Goal: Task Accomplishment & Management: Manage account settings

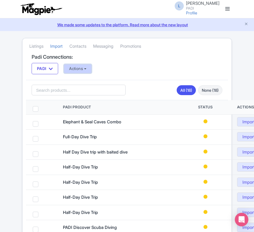
click at [89, 68] on button "Actions" at bounding box center [78, 68] width 28 height 9
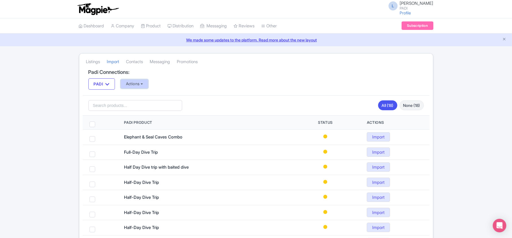
click at [144, 82] on button "Actions" at bounding box center [135, 83] width 28 height 9
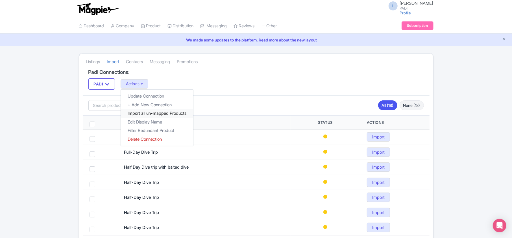
click at [141, 116] on link "Import all un-mapped Products" at bounding box center [157, 113] width 72 height 9
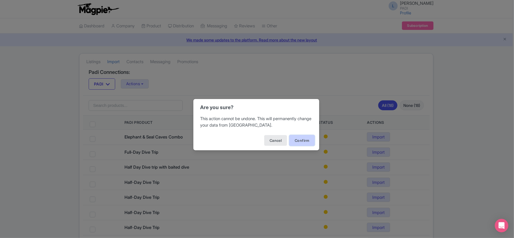
click at [254, 141] on button "Confirm" at bounding box center [301, 140] width 25 height 11
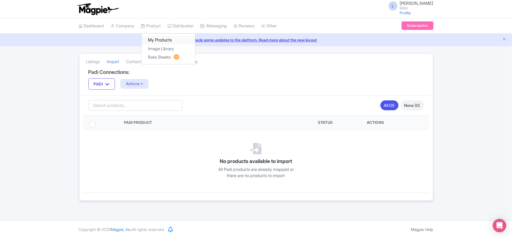
click at [166, 43] on link "My Products" at bounding box center [168, 40] width 54 height 9
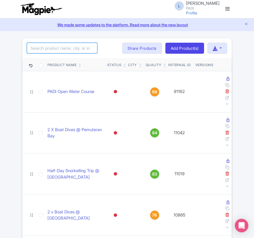
click at [57, 50] on input "search" at bounding box center [62, 48] width 71 height 11
paste input "107702"
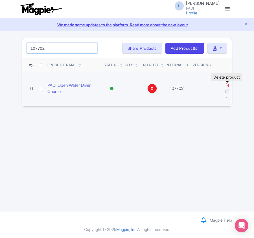
type input "107702"
click at [226, 85] on icon at bounding box center [227, 85] width 4 height 4
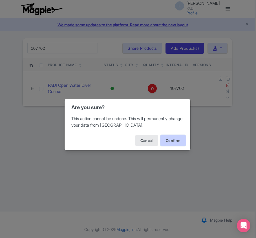
click at [182, 138] on button "Confirm" at bounding box center [173, 140] width 25 height 11
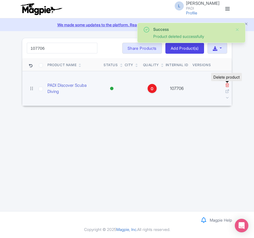
type input "107706"
click at [228, 86] on icon at bounding box center [227, 85] width 4 height 4
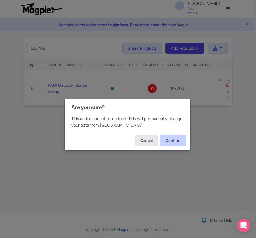
click at [169, 140] on button "Confirm" at bounding box center [173, 140] width 25 height 11
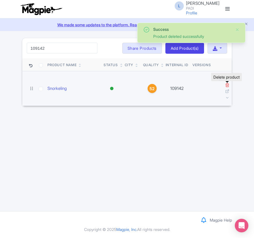
type input "109142"
click at [228, 85] on icon at bounding box center [227, 85] width 4 height 4
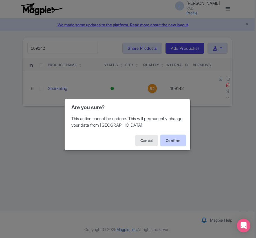
click at [173, 141] on button "Confirm" at bounding box center [173, 140] width 25 height 11
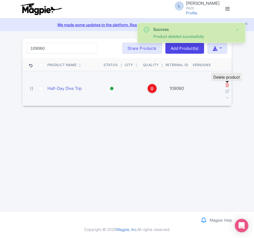
type input "109060"
click at [226, 85] on icon at bounding box center [227, 85] width 4 height 4
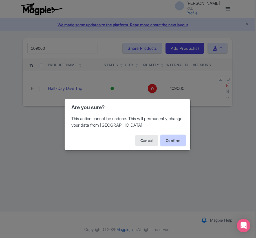
click at [176, 138] on button "Confirm" at bounding box center [173, 140] width 25 height 11
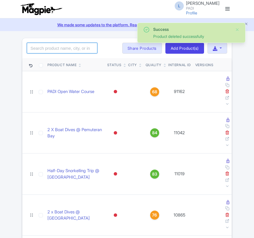
click at [50, 49] on input "search" at bounding box center [62, 48] width 71 height 11
paste input "99052"
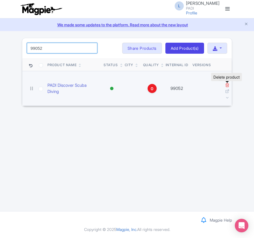
type input "99052"
click at [227, 85] on icon at bounding box center [227, 85] width 4 height 4
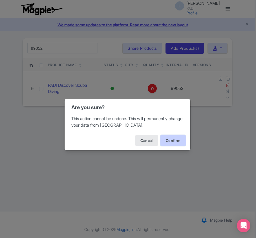
click at [181, 139] on button "Confirm" at bounding box center [173, 140] width 25 height 11
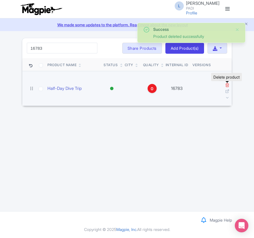
type input "16783"
click at [226, 85] on icon at bounding box center [227, 85] width 4 height 4
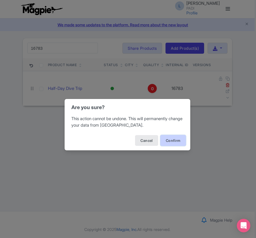
click at [179, 138] on button "Confirm" at bounding box center [173, 140] width 25 height 11
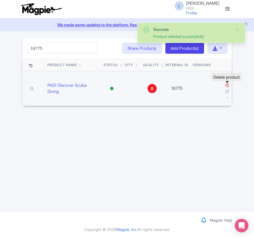
type input "16775"
click at [227, 86] on icon at bounding box center [227, 85] width 4 height 4
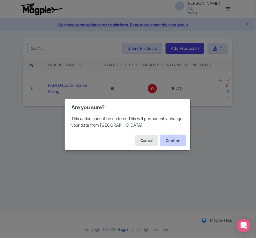
click at [176, 139] on button "Confirm" at bounding box center [173, 140] width 25 height 11
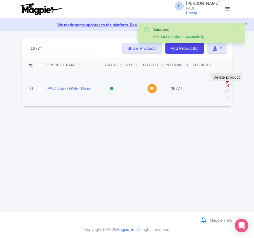
type input "16777"
click at [226, 86] on icon at bounding box center [227, 85] width 4 height 4
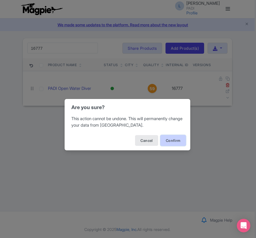
click at [174, 141] on button "Confirm" at bounding box center [173, 140] width 25 height 11
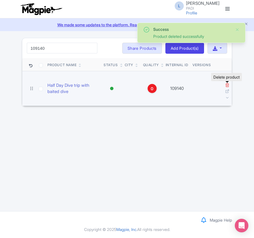
type input "109140"
click at [228, 85] on icon at bounding box center [227, 85] width 4 height 4
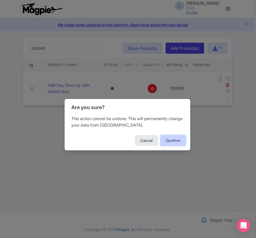
click at [170, 142] on button "Confirm" at bounding box center [173, 140] width 25 height 11
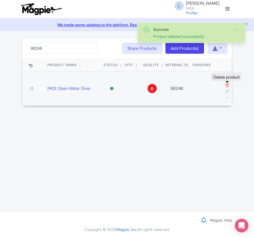
type input "98246"
click at [227, 86] on icon at bounding box center [227, 85] width 4 height 4
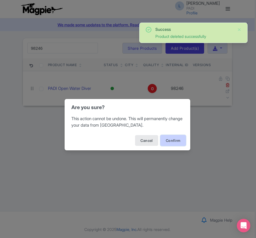
click at [173, 140] on button "Confirm" at bounding box center [173, 140] width 25 height 11
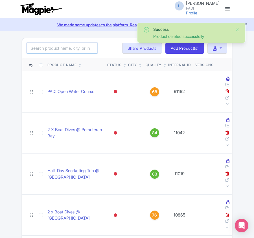
click at [38, 45] on input "search" at bounding box center [62, 48] width 71 height 11
paste input "66694"
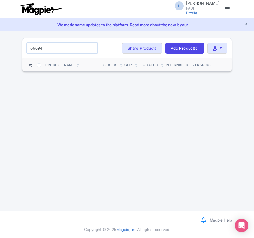
drag, startPoint x: 49, startPoint y: 50, endPoint x: -1, endPoint y: 47, distance: 49.8
click at [0, 47] on html "L Luca Novelli PADI Profile Users Settings Sign out Dashboard Company Product M…" at bounding box center [127, 119] width 254 height 238
paste input "6"
drag, startPoint x: 43, startPoint y: 51, endPoint x: 11, endPoint y: 50, distance: 32.2
click at [11, 50] on div "Success Product deleted successfully 66696 Search Bulk Actions Delete Add to Co…" at bounding box center [127, 55] width 254 height 34
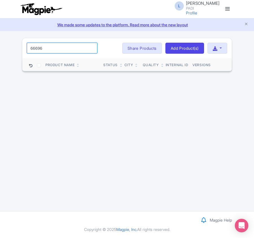
paste input "106374"
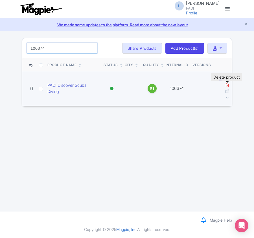
type input "106374"
click at [226, 86] on icon at bounding box center [227, 85] width 4 height 4
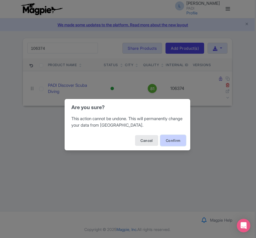
click at [173, 139] on button "Confirm" at bounding box center [173, 140] width 25 height 11
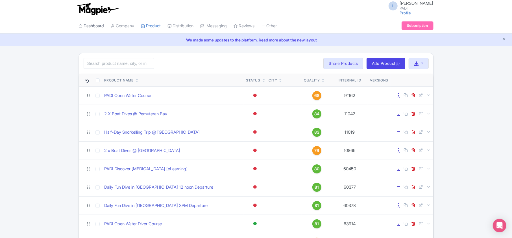
click at [99, 24] on link "Dashboard" at bounding box center [91, 26] width 25 height 16
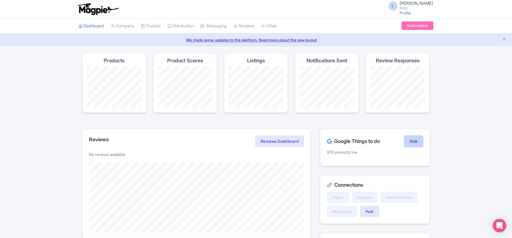
click at [411, 142] on link "Hub" at bounding box center [413, 141] width 18 height 11
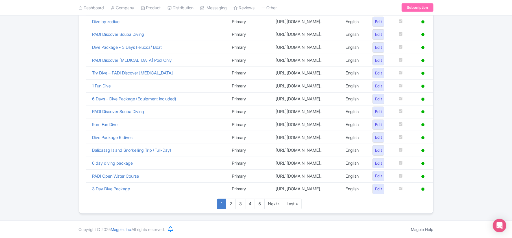
scroll to position [390, 0]
click at [295, 205] on link "Last »" at bounding box center [292, 204] width 19 height 10
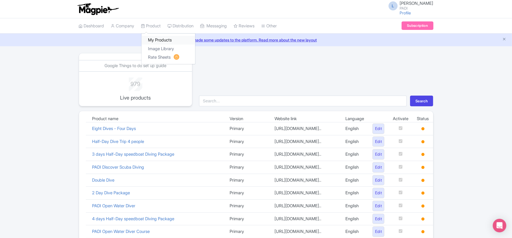
click at [162, 40] on link "My Products" at bounding box center [168, 40] width 54 height 9
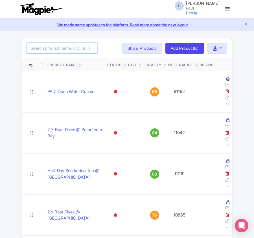
click at [54, 47] on input "search" at bounding box center [62, 48] width 71 height 11
paste input "80336"
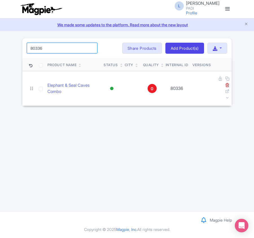
drag, startPoint x: 48, startPoint y: 49, endPoint x: 10, endPoint y: 47, distance: 37.6
click at [10, 47] on div "80336 Search Bulk Actions [GEOGRAPHIC_DATA] Add to Collection Share Products Ad…" at bounding box center [127, 72] width 254 height 68
paste input "5"
drag, startPoint x: 46, startPoint y: 50, endPoint x: 15, endPoint y: 48, distance: 31.7
click at [15, 48] on div "80356 Search Bulk Actions Delete Add to Collection Share Products Add to Collec…" at bounding box center [127, 72] width 254 height 68
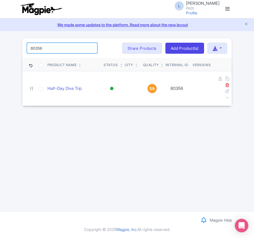
paste input "731"
drag, startPoint x: 55, startPoint y: 47, endPoint x: 1, endPoint y: 47, distance: 54.2
click at [1, 47] on div "80731 Search Bulk Actions Delete Add to Collection Share Products Add to Collec…" at bounding box center [127, 72] width 254 height 68
paste input "24574"
drag, startPoint x: 53, startPoint y: 47, endPoint x: 5, endPoint y: 50, distance: 48.4
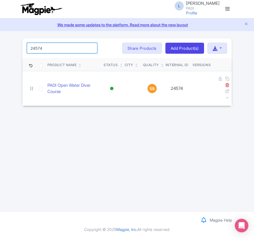
click at [5, 50] on div "24574 Search Bulk Actions Delete Add to Collection Share Products Add to Collec…" at bounding box center [127, 72] width 254 height 68
paste input "91349"
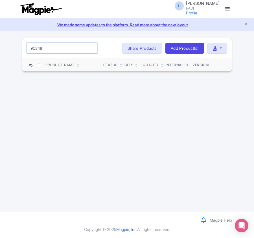
drag, startPoint x: 58, startPoint y: 44, endPoint x: -38, endPoint y: 45, distance: 96.0
click at [0, 45] on html "L Luca Novelli PADI Profile Users Settings Sign out Dashboard Company Product M…" at bounding box center [127, 119] width 254 height 238
paste input "18633"
drag, startPoint x: 51, startPoint y: 50, endPoint x: -4, endPoint y: 49, distance: 55.1
click at [0, 49] on html "L Luca Novelli PADI Profile Users Settings Sign out Dashboard Company Product M…" at bounding box center [127, 119] width 254 height 238
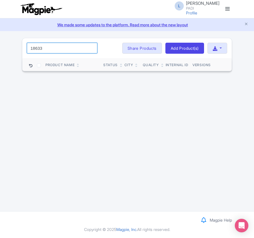
paste input "5"
drag, startPoint x: 47, startPoint y: 48, endPoint x: -1, endPoint y: 47, distance: 47.4
click at [0, 47] on html "L Luca Novelli PADI Profile Users Settings Sign out Dashboard Company Product M…" at bounding box center [127, 119] width 254 height 238
paste input "3067"
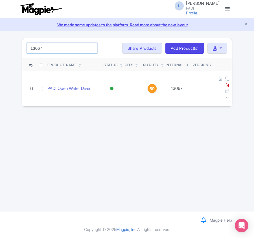
drag, startPoint x: 68, startPoint y: 49, endPoint x: -34, endPoint y: 50, distance: 102.8
click at [0, 50] on html "L Luca Novelli PADI Profile Users Settings Sign out Dashboard Company Product M…" at bounding box center [127, 119] width 254 height 238
paste input "9"
drag, startPoint x: 60, startPoint y: 49, endPoint x: 11, endPoint y: 47, distance: 49.8
click at [11, 47] on div "13069 Search Bulk Actions Delete Add to Collection Share Products Add to Collec…" at bounding box center [127, 72] width 254 height 68
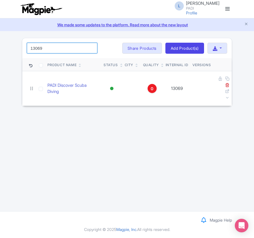
paste input "71"
drag, startPoint x: 49, startPoint y: 49, endPoint x: 3, endPoint y: 49, distance: 46.0
click at [3, 49] on div "13071 Search Bulk Actions Delete Add to Collection Share Products Add to Collec…" at bounding box center [127, 72] width 254 height 68
paste input "123"
drag, startPoint x: 52, startPoint y: 49, endPoint x: -9, endPoint y: 49, distance: 61.3
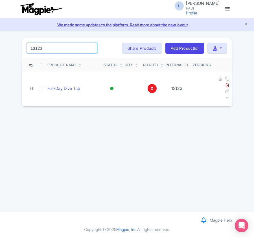
click at [0, 49] on html "L Luca Novelli PADI Profile Users Settings Sign out Dashboard Company Product M…" at bounding box center [127, 119] width 254 height 238
paste input "5897"
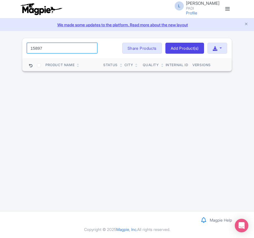
drag, startPoint x: 51, startPoint y: 49, endPoint x: 10, endPoint y: 45, distance: 40.9
click at [10, 45] on div "15897 Search Bulk Actions Delete Add to Collection Share Products Add to Collec…" at bounding box center [127, 55] width 254 height 34
paste input "5825"
type input "58257"
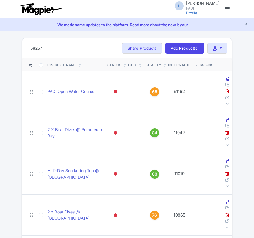
click at [0, 48] on html "L Luca Novelli PADI Profile Users Settings Sign out Dashboard Company Product M…" at bounding box center [127, 119] width 254 height 238
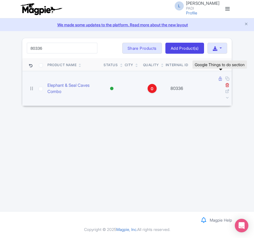
type input "80336"
click at [219, 79] on icon at bounding box center [220, 79] width 3 height 4
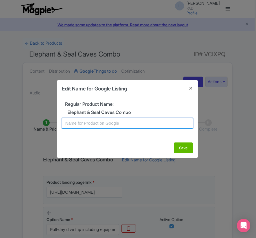
click at [93, 123] on input "text" at bounding box center [128, 123] width 132 height 11
paste input "Elephant & Seal Caves Combo Dive Adventure – Certified Divers Tour from Chaina"
type input "Elephant & Seal Caves Combo Dive Adventure – Certified Divers Tour from Chaina"
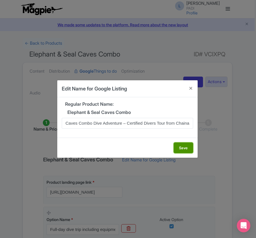
click at [180, 149] on button "Save" at bounding box center [183, 147] width 19 height 11
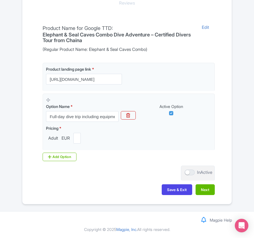
scroll to position [134, 0]
click at [205, 190] on button "Next" at bounding box center [205, 189] width 19 height 11
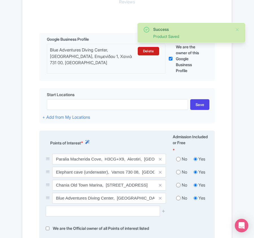
click at [178, 160] on input "radio" at bounding box center [178, 159] width 5 height 6
radio input "true"
click at [180, 172] on input "radio" at bounding box center [178, 172] width 5 height 6
radio input "true"
click at [180, 186] on input "radio" at bounding box center [178, 185] width 5 height 6
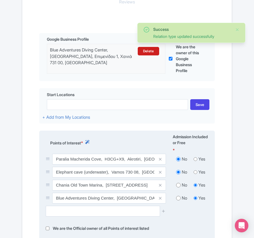
radio input "true"
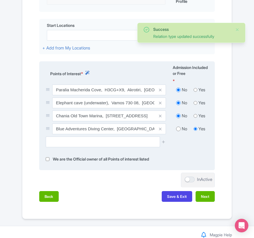
scroll to position [209, 0]
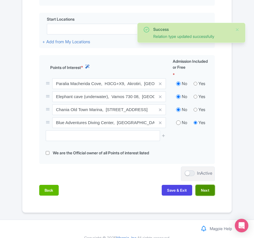
click at [207, 195] on button "Next" at bounding box center [205, 190] width 19 height 11
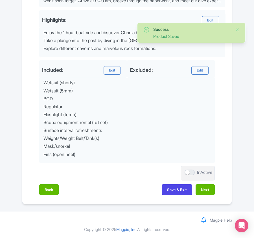
scroll to position [250, 0]
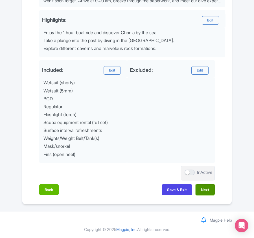
click at [204, 191] on button "Next" at bounding box center [205, 189] width 19 height 11
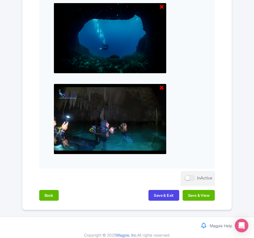
scroll to position [588, 0]
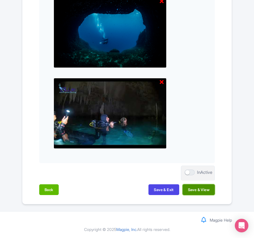
click at [199, 188] on button "Save & View" at bounding box center [199, 189] width 32 height 11
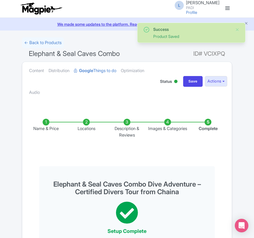
scroll to position [0, 0]
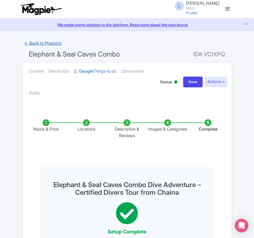
click at [34, 45] on link "← Back to Products" at bounding box center [43, 43] width 42 height 11
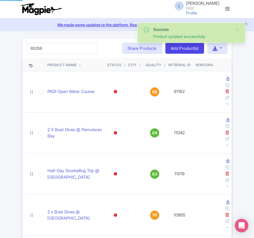
type input "80356"
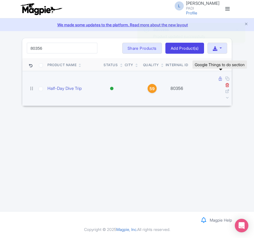
click at [219, 80] on icon at bounding box center [220, 79] width 3 height 4
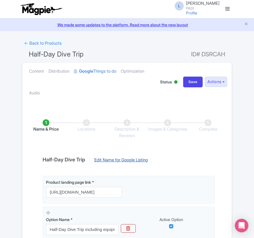
click at [117, 160] on link "Edit Name for Google Listing" at bounding box center [121, 161] width 65 height 9
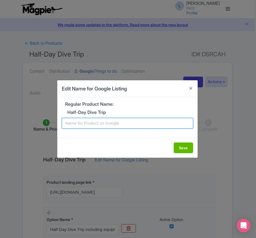
click at [86, 124] on input "text" at bounding box center [128, 123] width 132 height 11
paste input "Explore [PERSON_NAME]'s Underwater Beauty – Half-Day Dive Tour with 2 Dives for…"
type input "Explore [PERSON_NAME]'s Underwater Beauty – Half-Day Dive Tour with 2 Dives for…"
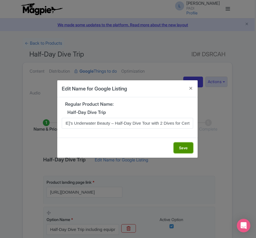
click at [190, 147] on button "Save" at bounding box center [183, 147] width 19 height 11
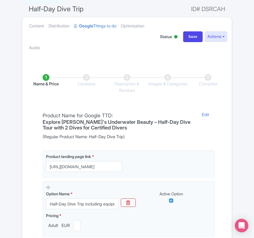
scroll to position [134, 0]
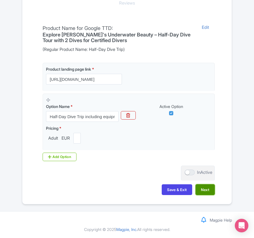
click at [203, 187] on button "Next" at bounding box center [205, 189] width 19 height 11
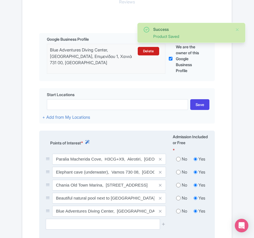
click at [179, 159] on input "radio" at bounding box center [178, 159] width 5 height 6
radio input "true"
click at [180, 173] on input "radio" at bounding box center [178, 172] width 5 height 6
radio input "true"
click at [179, 186] on input "radio" at bounding box center [178, 185] width 5 height 6
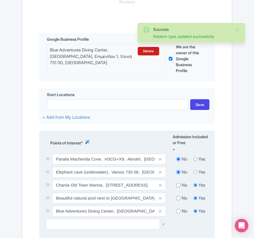
radio input "true"
click at [179, 199] on input "radio" at bounding box center [178, 198] width 5 height 6
radio input "true"
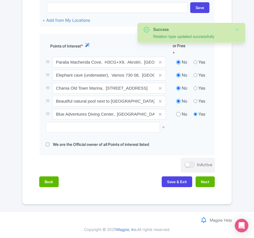
scroll to position [232, 0]
click at [204, 184] on button "Next" at bounding box center [205, 181] width 19 height 11
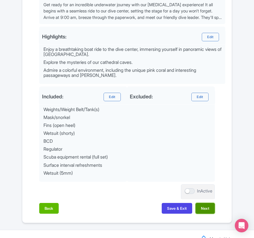
click at [205, 207] on button "Next" at bounding box center [205, 208] width 19 height 11
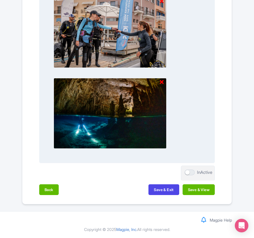
scroll to position [588, 0]
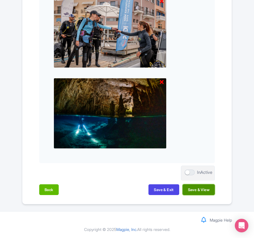
click at [203, 187] on button "Save & View" at bounding box center [199, 189] width 32 height 11
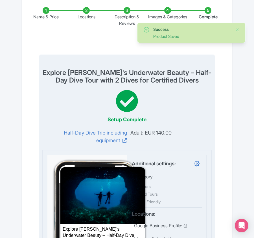
scroll to position [0, 0]
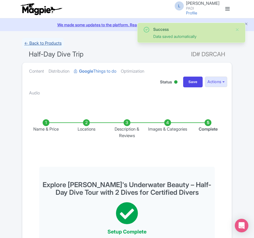
click at [30, 43] on link "← Back to Products" at bounding box center [43, 43] width 42 height 11
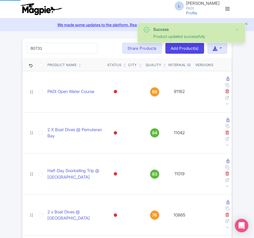
type input "80731"
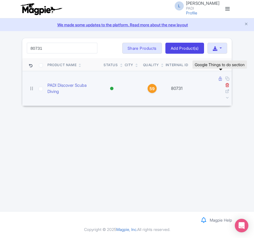
click at [220, 79] on icon at bounding box center [220, 79] width 3 height 4
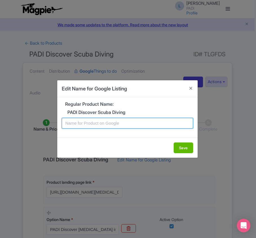
click at [103, 126] on input "text" at bounding box center [128, 123] width 132 height 11
paste input "Chania Scuba Diving Adventure: Easy Discovery Dive for Non-Certified Divers"
type input "Chania Scuba Diving Adventure: Easy Discovery Dive for Non-Certified Divers"
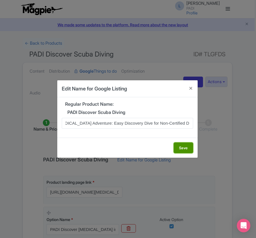
click at [183, 148] on button "Save" at bounding box center [183, 147] width 19 height 11
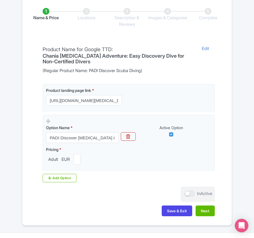
scroll to position [134, 0]
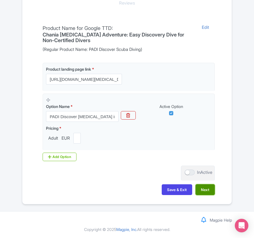
click at [204, 189] on button "Next" at bounding box center [205, 189] width 19 height 11
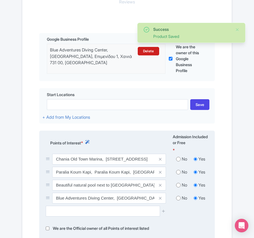
click at [175, 159] on div "No" at bounding box center [182, 159] width 18 height 6
click at [176, 162] on input "radio" at bounding box center [178, 159] width 5 height 6
radio input "true"
click at [178, 175] on input "radio" at bounding box center [178, 172] width 5 height 6
radio input "true"
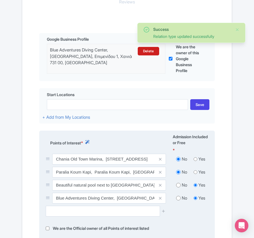
click at [178, 187] on input "radio" at bounding box center [178, 185] width 5 height 6
radio input "true"
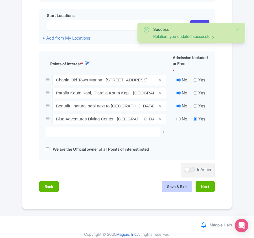
scroll to position [219, 0]
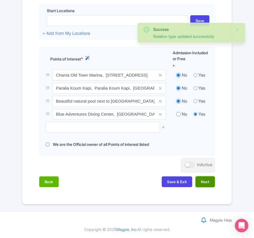
click at [205, 182] on button "Next" at bounding box center [205, 181] width 19 height 11
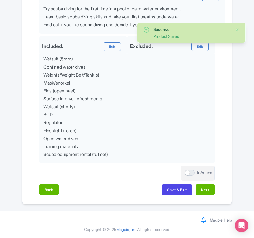
scroll to position [274, 0]
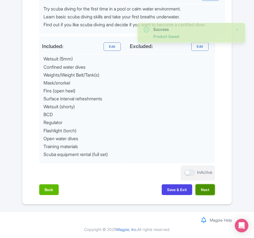
click at [205, 186] on button "Next" at bounding box center [205, 189] width 19 height 11
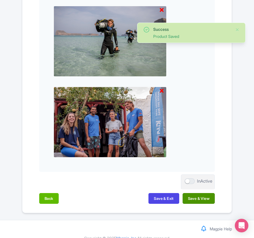
scroll to position [596, 0]
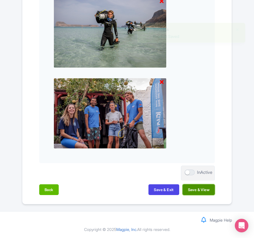
click at [203, 189] on button "Save & View" at bounding box center [199, 189] width 32 height 11
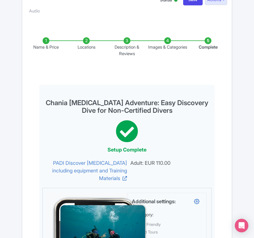
scroll to position [0, 0]
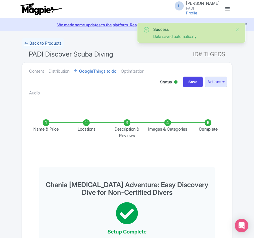
click at [37, 44] on link "← Back to Products" at bounding box center [43, 43] width 42 height 11
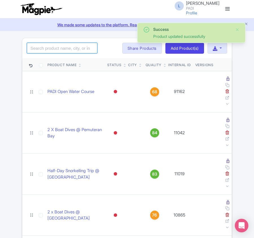
click at [51, 50] on input "search" at bounding box center [62, 48] width 71 height 11
paste input "24574"
type input "24574"
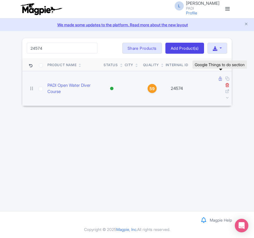
click at [221, 80] on icon at bounding box center [220, 79] width 3 height 4
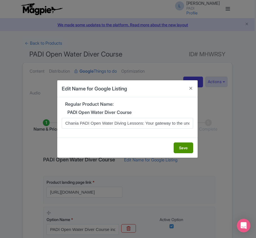
scroll to position [0, 29]
type input "Chania PADI Open Water Diving Lessons: Your gateway to the underwater world!"
click at [177, 149] on button "Save" at bounding box center [183, 147] width 19 height 11
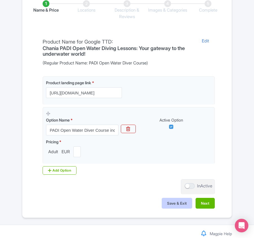
scroll to position [134, 0]
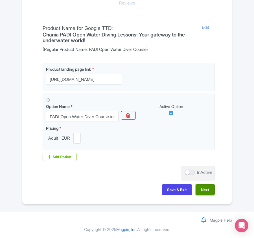
click at [206, 186] on button "Next" at bounding box center [205, 189] width 19 height 11
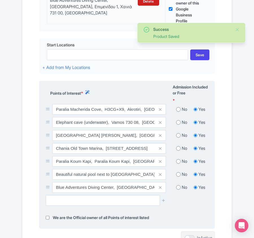
scroll to position [209, 0]
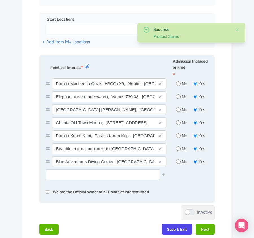
click at [178, 85] on input "radio" at bounding box center [178, 84] width 5 height 6
radio input "true"
click at [178, 99] on input "radio" at bounding box center [178, 97] width 5 height 6
radio input "true"
click at [177, 110] on input "radio" at bounding box center [178, 110] width 5 height 6
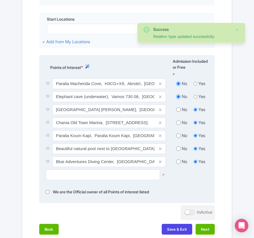
radio input "true"
click at [178, 122] on input "radio" at bounding box center [178, 123] width 5 height 6
radio input "true"
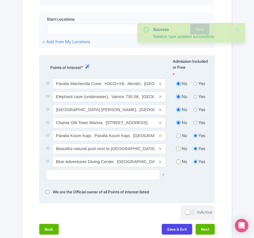
click at [179, 137] on input "radio" at bounding box center [178, 136] width 5 height 6
radio input "true"
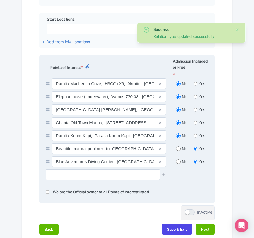
click at [179, 149] on input "radio" at bounding box center [178, 149] width 5 height 6
radio input "true"
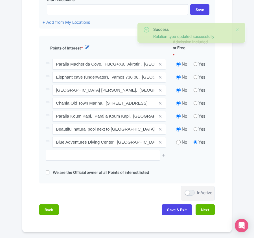
scroll to position [258, 0]
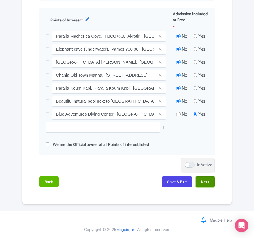
click at [205, 183] on button "Next" at bounding box center [205, 181] width 19 height 11
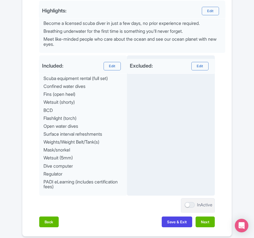
scroll to position [292, 0]
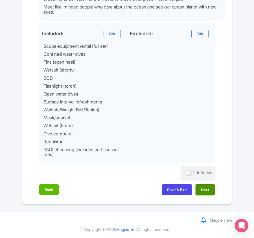
click at [208, 190] on button "Next" at bounding box center [205, 189] width 19 height 11
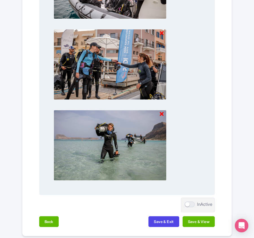
scroll to position [593, 0]
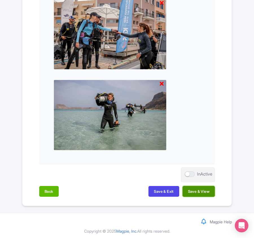
click at [197, 195] on button "Save & View" at bounding box center [199, 191] width 32 height 11
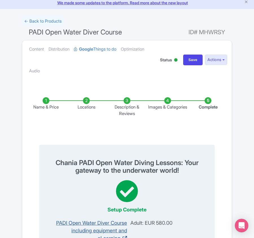
scroll to position [0, 0]
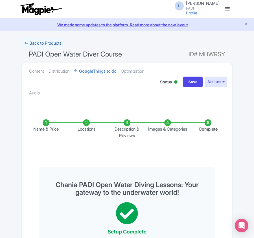
click at [50, 42] on link "← Back to Products" at bounding box center [43, 43] width 42 height 11
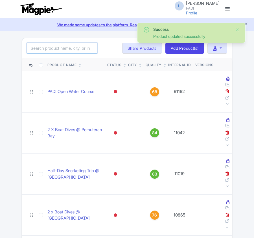
click at [75, 49] on input "search" at bounding box center [62, 48] width 71 height 11
paste input "13067"
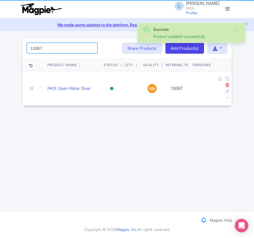
type input "13067"
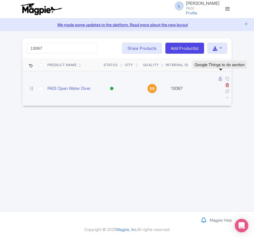
click at [219, 79] on icon at bounding box center [220, 79] width 3 height 4
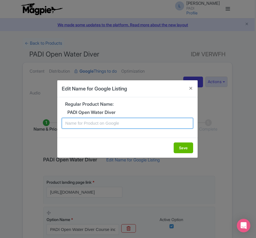
click at [103, 125] on input "text" at bounding box center [128, 123] width 132 height 11
paste input "Thessaloniki PADI Open Water Diving Lessons: Your gateway to the underwater wor…"
type input "Thessaloniki PADI Open Water Diving Lessons: Your gateway to the underwater wor…"
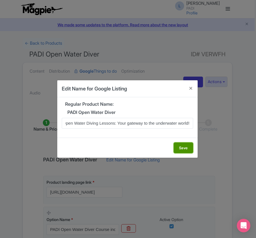
click at [185, 145] on button "Save" at bounding box center [183, 147] width 19 height 11
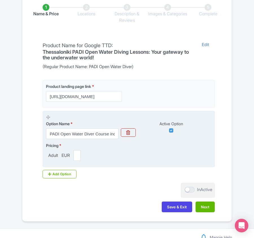
scroll to position [134, 0]
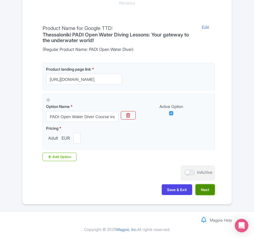
click at [206, 190] on button "Next" at bounding box center [205, 189] width 19 height 11
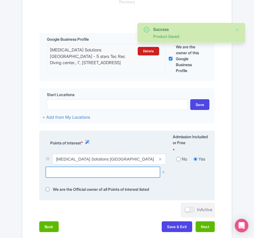
click at [79, 176] on input "text" at bounding box center [103, 172] width 114 height 11
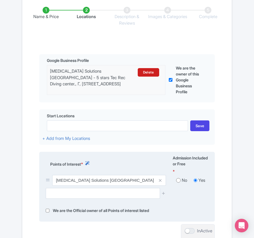
scroll to position [113, 0]
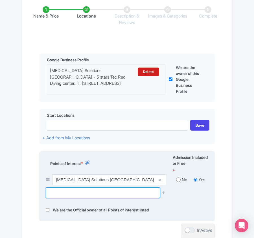
click at [77, 194] on input "text" at bounding box center [103, 192] width 114 height 11
paste input "Aretsou Marina [GEOGRAPHIC_DATA]"
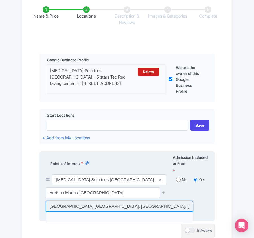
click at [77, 208] on input at bounding box center [119, 206] width 147 height 11
type input "Aretsou Marina Thessaloniki, Kalamaria Municipality, Greece"
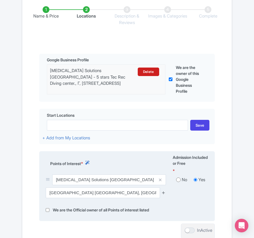
click at [163, 195] on icon at bounding box center [164, 192] width 4 height 4
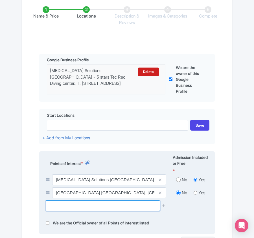
click at [90, 203] on input "text" at bounding box center [103, 205] width 114 height 11
paste input "Marina Kalamaria"
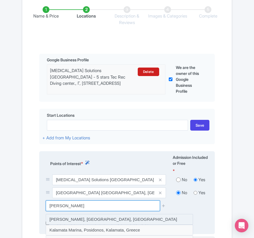
scroll to position [151, 0]
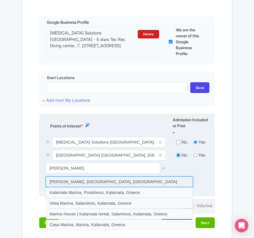
click at [99, 184] on input at bounding box center [119, 181] width 147 height 11
type input "[PERSON_NAME], [GEOGRAPHIC_DATA], [GEOGRAPHIC_DATA]"
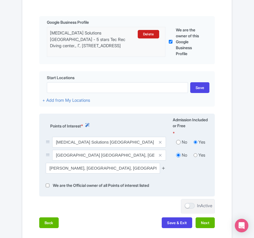
click at [164, 167] on icon at bounding box center [164, 168] width 4 height 4
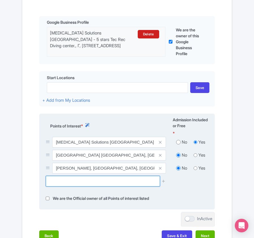
click at [85, 181] on input "text" at bounding box center [103, 181] width 114 height 11
paste input "Nea Potidea"
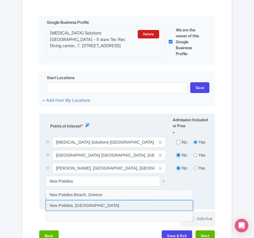
click at [77, 207] on input at bounding box center [119, 205] width 147 height 11
type input "Nea Potidea, Greece"
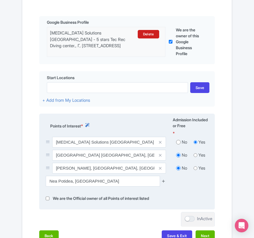
click at [163, 183] on icon at bounding box center [164, 181] width 4 height 4
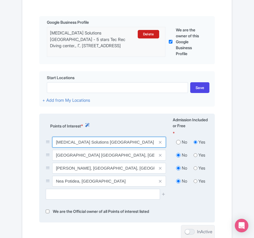
drag, startPoint x: 101, startPoint y: 141, endPoint x: 125, endPoint y: 142, distance: 23.7
click at [125, 142] on input "[MEDICAL_DATA] Solutions [GEOGRAPHIC_DATA]i - 5 stars Tec Rec Diving center., Γ…" at bounding box center [109, 142] width 114 height 11
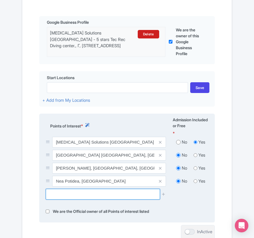
click at [77, 195] on input "text" at bounding box center [103, 194] width 114 height 11
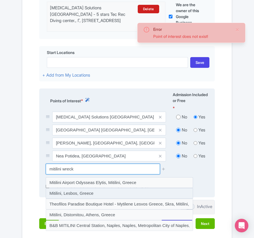
scroll to position [188, 0]
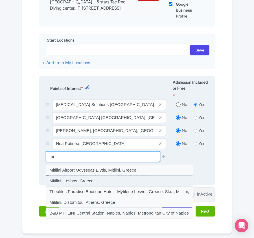
type input "m"
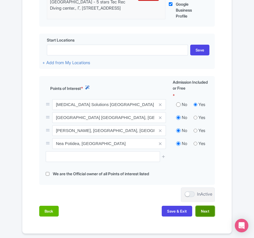
click at [204, 216] on button "Next" at bounding box center [205, 211] width 19 height 11
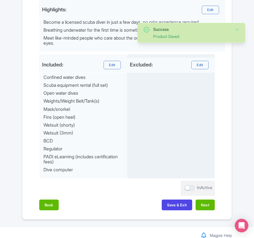
scroll to position [276, 0]
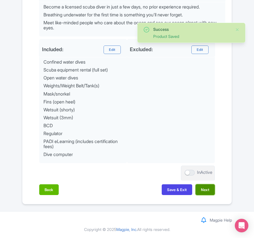
click at [206, 191] on button "Next" at bounding box center [205, 189] width 19 height 11
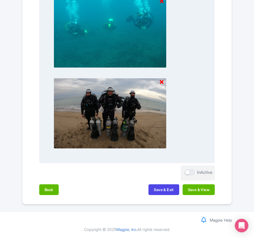
scroll to position [596, 0]
click at [205, 190] on button "Save & View" at bounding box center [199, 189] width 32 height 11
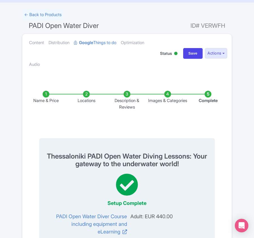
scroll to position [0, 0]
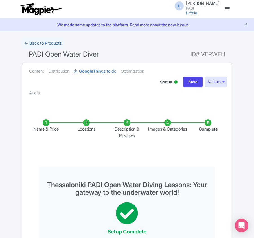
click at [36, 43] on link "← Back to Products" at bounding box center [43, 43] width 42 height 11
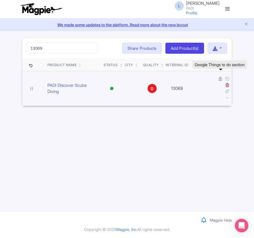
type input "13069"
click at [221, 80] on icon at bounding box center [220, 79] width 3 height 4
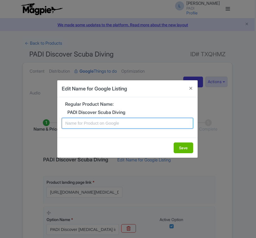
click at [85, 123] on input "text" at bounding box center [128, 123] width 132 height 11
paste input "Thessaloniki [MEDICAL_DATA] Adventure: Easy Discovery Dive for Non-Certified Di…"
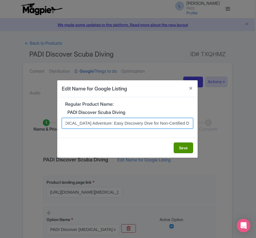
type input "Thessaloniki [MEDICAL_DATA] Adventure: Easy Discovery Dive for Non-Certified Di…"
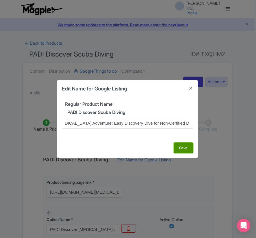
click at [179, 148] on button "Save" at bounding box center [183, 147] width 19 height 11
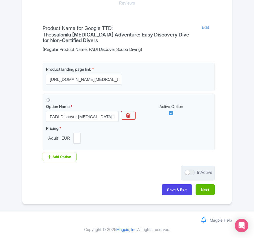
scroll to position [134, 0]
click at [212, 193] on button "Next" at bounding box center [205, 189] width 19 height 11
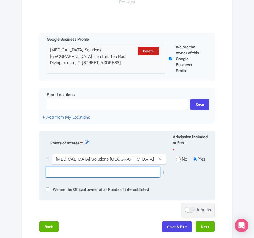
click at [62, 175] on input "text" at bounding box center [103, 172] width 114 height 11
paste input "Aretsou Marina [GEOGRAPHIC_DATA],"
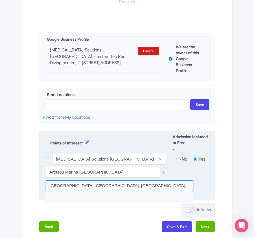
drag, startPoint x: 89, startPoint y: 185, endPoint x: 101, endPoint y: 187, distance: 11.8
click at [90, 185] on input at bounding box center [119, 185] width 147 height 11
type input "[GEOGRAPHIC_DATA] [GEOGRAPHIC_DATA], [GEOGRAPHIC_DATA], [GEOGRAPHIC_DATA]"
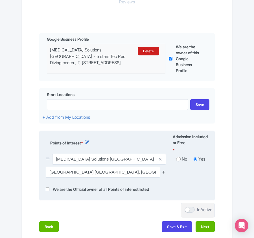
click at [164, 174] on icon at bounding box center [164, 172] width 4 height 4
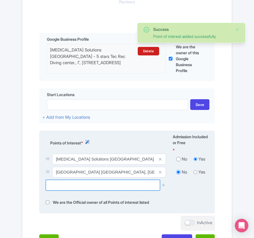
click at [63, 182] on input "text" at bounding box center [103, 185] width 114 height 11
paste input "[PERSON_NAME], [PERSON_NAME],"
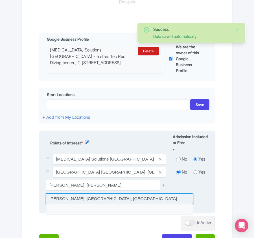
click at [103, 195] on input at bounding box center [119, 198] width 147 height 11
type input "Marina Kalamaria, Kalamaria, Greece"
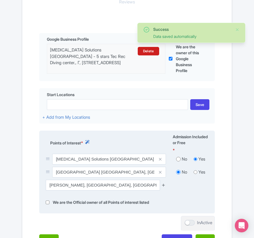
click at [164, 186] on icon at bounding box center [164, 185] width 4 height 4
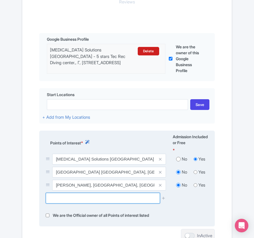
click at [73, 200] on input "text" at bounding box center [103, 198] width 114 height 11
paste input "Nea Potidea, Greece"
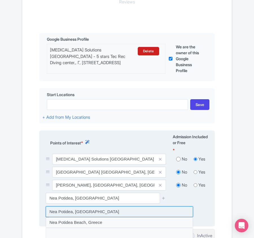
click at [89, 214] on input at bounding box center [119, 211] width 147 height 11
type input "Nea Potidea, Greece"
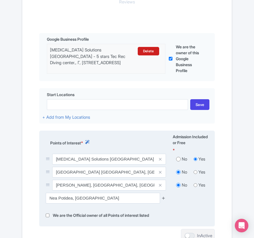
click at [163, 199] on icon at bounding box center [164, 198] width 4 height 4
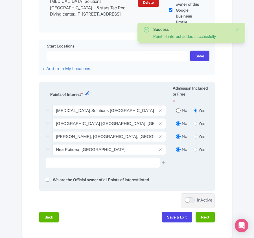
scroll to position [219, 0]
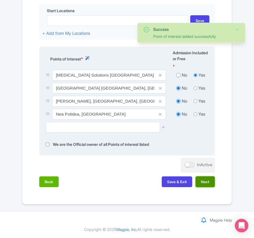
click at [210, 181] on button "Next" at bounding box center [205, 181] width 19 height 11
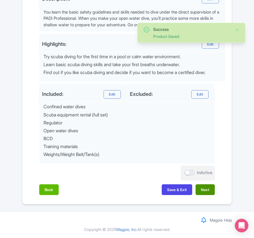
scroll to position [226, 0]
click at [210, 189] on button "Next" at bounding box center [205, 189] width 19 height 11
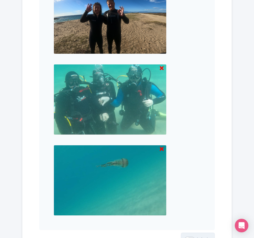
scroll to position [596, 0]
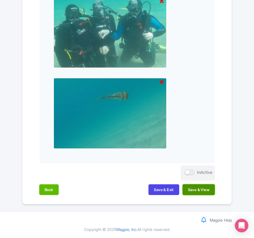
click at [208, 191] on button "Save & View" at bounding box center [199, 189] width 32 height 11
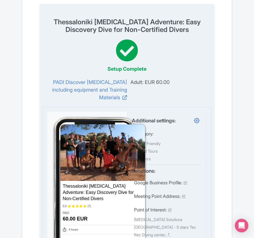
scroll to position [0, 0]
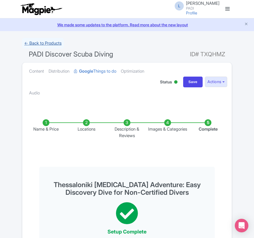
click at [45, 45] on link "← Back to Products" at bounding box center [43, 43] width 42 height 11
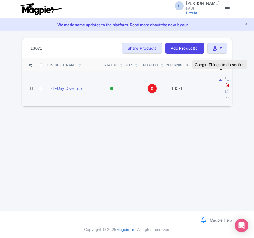
type input "13071"
click at [220, 81] on link at bounding box center [221, 78] width 4 height 5
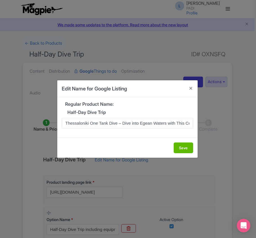
scroll to position [0, 45]
type input "Thessaloniki One Tank Dive – Dive into Egean Waters with This Certified Divers …"
click at [181, 148] on button "Save" at bounding box center [183, 147] width 19 height 11
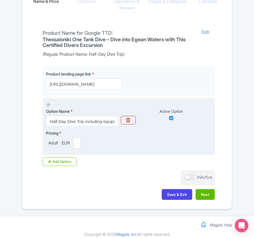
scroll to position [134, 0]
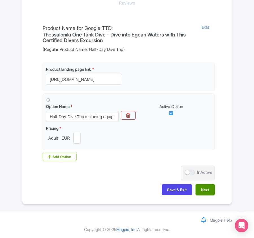
click at [204, 190] on button "Next" at bounding box center [205, 189] width 19 height 11
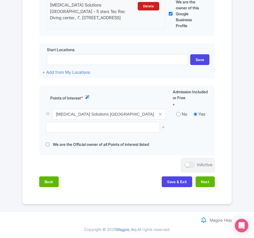
scroll to position [180, 0]
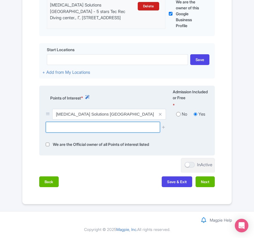
click at [88, 126] on input "text" at bounding box center [103, 127] width 114 height 11
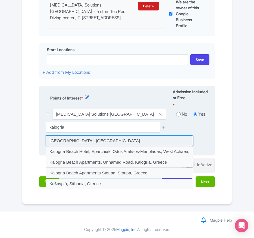
click at [64, 141] on input at bounding box center [119, 140] width 147 height 11
type input "[GEOGRAPHIC_DATA], [GEOGRAPHIC_DATA]"
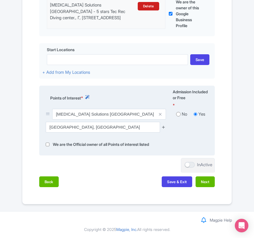
click at [164, 125] on icon at bounding box center [164, 127] width 4 height 4
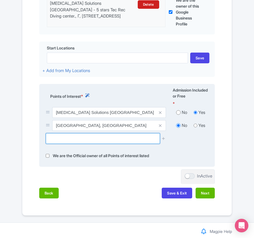
click at [94, 138] on input "text" at bounding box center [103, 138] width 114 height 11
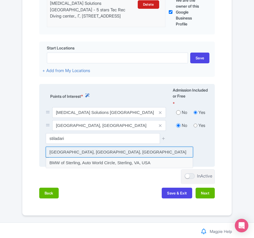
click at [95, 154] on input at bounding box center [119, 152] width 147 height 11
type input "Stiladari beach, Sithonia, Greece"
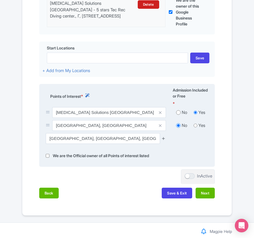
click at [162, 138] on icon at bounding box center [164, 138] width 4 height 4
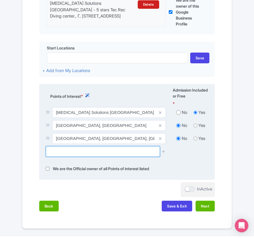
click at [73, 152] on input "text" at bounding box center [103, 151] width 114 height 11
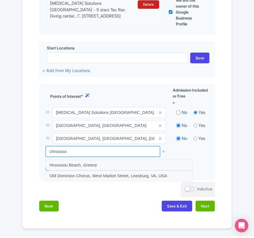
drag, startPoint x: 77, startPoint y: 154, endPoint x: -18, endPoint y: 147, distance: 95.7
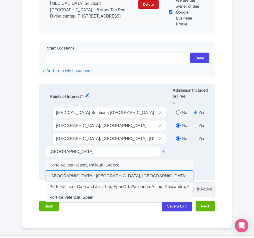
click at [59, 178] on input at bounding box center [119, 175] width 147 height 11
type input "Porto Valitsa Bay, Pallini, Greece"
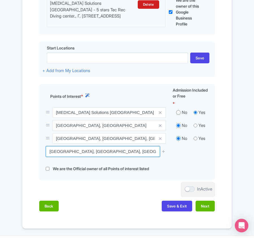
drag, startPoint x: 115, startPoint y: 154, endPoint x: 24, endPoint y: 147, distance: 92.0
click at [24, 147] on div "Name & Price Locations Description & Reviews Images & Categories Complete Edit …" at bounding box center [127, 72] width 210 height 289
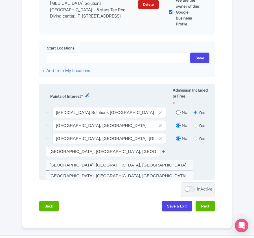
click at [165, 150] on icon at bounding box center [164, 151] width 4 height 4
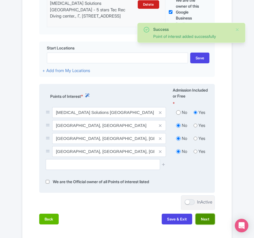
click at [204, 223] on button "Next" at bounding box center [205, 218] width 19 height 11
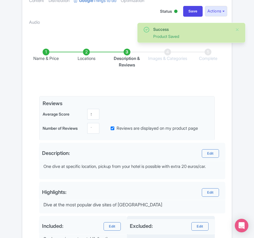
scroll to position [228, 0]
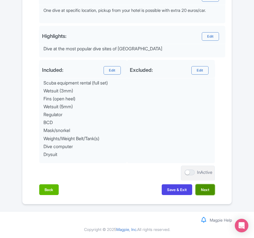
click at [205, 187] on button "Next" at bounding box center [205, 189] width 19 height 11
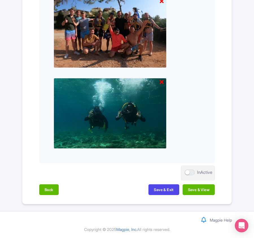
scroll to position [588, 0]
click at [198, 190] on button "Save & View" at bounding box center [199, 189] width 32 height 11
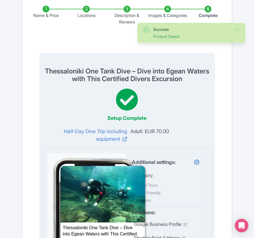
scroll to position [61, 0]
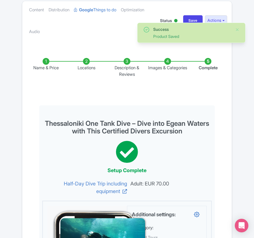
click at [86, 60] on li "Locations" at bounding box center [86, 67] width 41 height 19
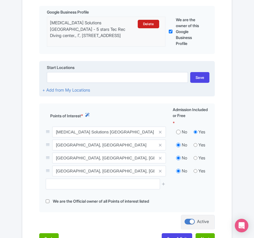
scroll to position [174, 0]
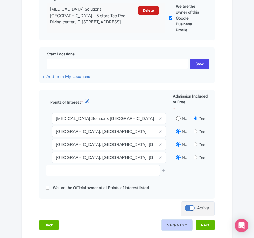
click at [184, 224] on button "Save & Exit" at bounding box center [177, 224] width 30 height 11
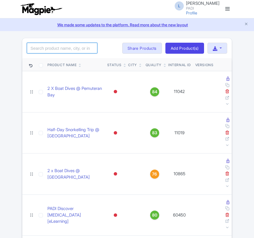
click at [45, 46] on input "search" at bounding box center [62, 48] width 71 height 11
paste input "13123"
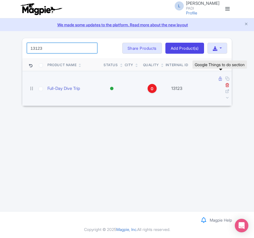
type input "13123"
click at [221, 80] on icon at bounding box center [220, 79] width 3 height 4
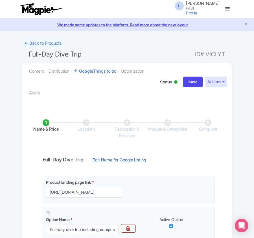
click at [104, 160] on link "Edit Name for Google Listing" at bounding box center [119, 161] width 65 height 9
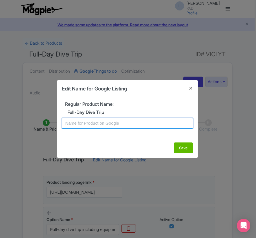
click at [104, 127] on input "text" at bounding box center [128, 123] width 132 height 11
paste input "Halkidiki Full-Day Dive Adventure – Certified Divers Tour from Thessaloniki"
type input "Halkidiki Full-Day Dive Adventure – Certified Divers Tour from Thessaloniki"
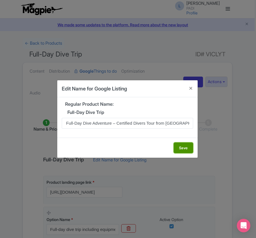
click at [181, 151] on button "Save" at bounding box center [183, 147] width 19 height 11
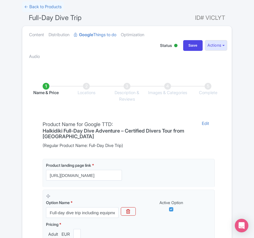
scroll to position [134, 0]
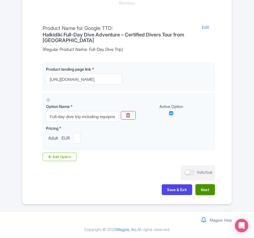
click at [210, 191] on button "Next" at bounding box center [205, 189] width 19 height 11
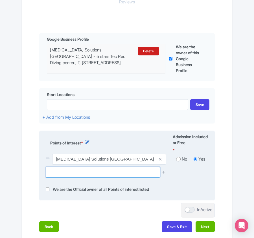
click at [72, 174] on input "text" at bounding box center [103, 172] width 114 height 11
paste input "Kalogria Beach,"
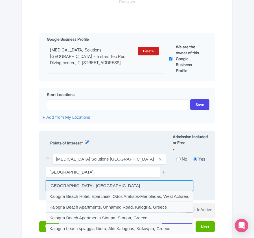
click at [69, 187] on input at bounding box center [119, 185] width 147 height 11
type input "Kalogria Beach, Greece"
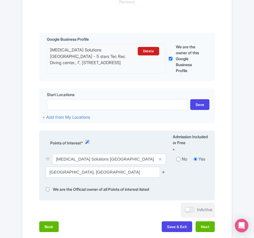
click at [164, 172] on icon at bounding box center [164, 172] width 4 height 4
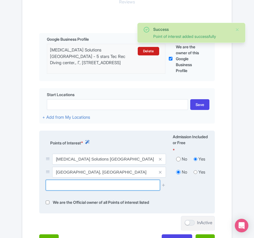
click at [61, 183] on input "text" at bounding box center [103, 185] width 114 height 11
paste input "Stiladari beach, Sithonia,"
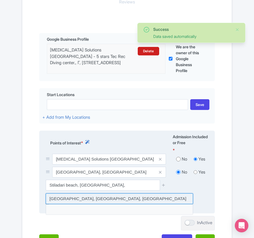
click at [79, 200] on input at bounding box center [119, 198] width 147 height 11
type input "Stiladari beach, Sithonia, Greece"
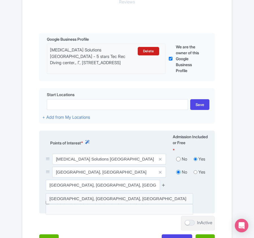
click at [163, 186] on icon at bounding box center [164, 185] width 4 height 4
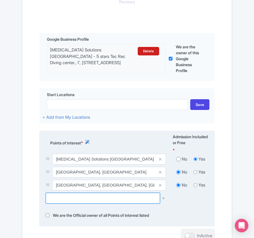
click at [77, 199] on input "text" at bounding box center [103, 198] width 114 height 11
paste input "Porto Valitsa Bay,"
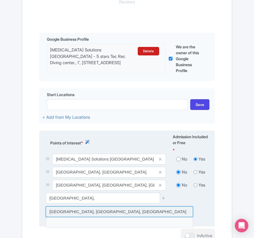
click at [66, 213] on input at bounding box center [119, 211] width 147 height 11
type input "Porto Valitsa Bay, Pallini, Greece"
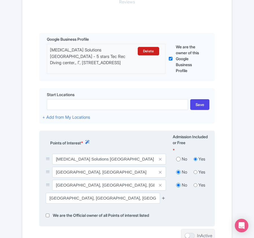
click at [164, 199] on icon at bounding box center [164, 198] width 4 height 4
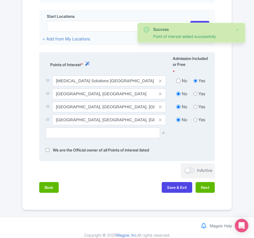
scroll to position [219, 0]
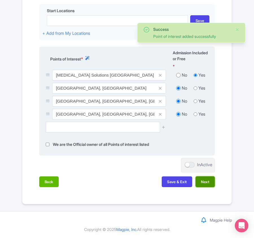
click at [208, 184] on button "Next" at bounding box center [205, 181] width 19 height 11
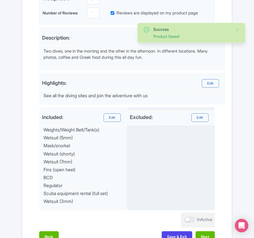
scroll to position [234, 0]
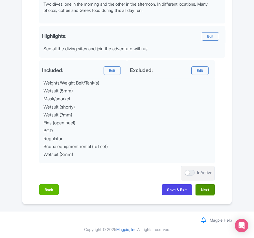
click at [206, 186] on button "Next" at bounding box center [205, 189] width 19 height 11
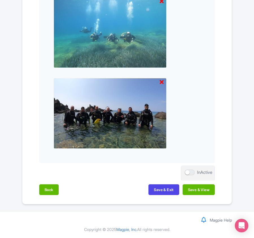
scroll to position [588, 0]
click at [206, 186] on button "Save & View" at bounding box center [199, 189] width 32 height 11
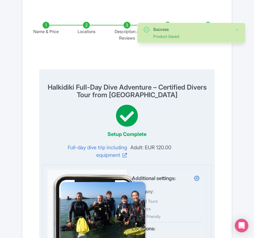
scroll to position [0, 0]
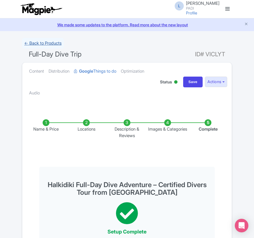
click at [38, 41] on link "← Back to Products" at bounding box center [43, 43] width 42 height 11
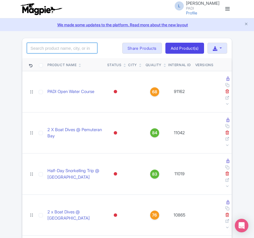
click at [59, 49] on input "search" at bounding box center [62, 48] width 71 height 11
paste input "65846"
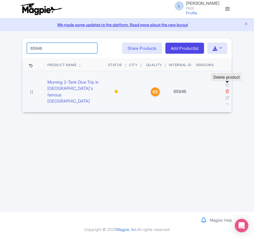
type input "65846"
click at [227, 89] on icon at bounding box center [227, 91] width 4 height 4
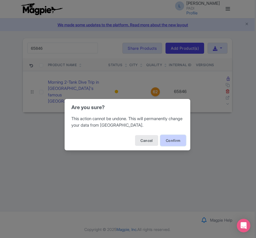
click at [180, 143] on button "Confirm" at bounding box center [173, 140] width 25 height 11
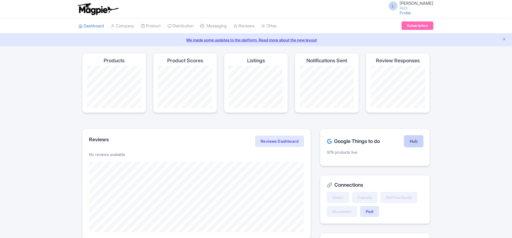
click at [418, 143] on link "Hub" at bounding box center [413, 141] width 18 height 11
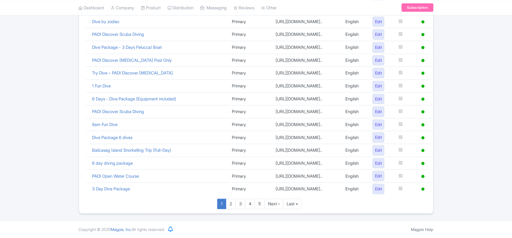
scroll to position [390, 0]
click at [289, 202] on link "Last »" at bounding box center [292, 204] width 19 height 10
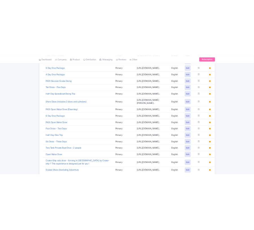
scroll to position [376, 0]
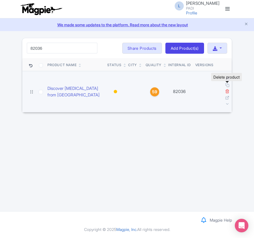
type input "82036"
click at [226, 89] on icon at bounding box center [227, 91] width 4 height 4
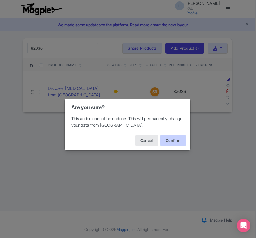
click at [177, 140] on button "Confirm" at bounding box center [173, 140] width 25 height 11
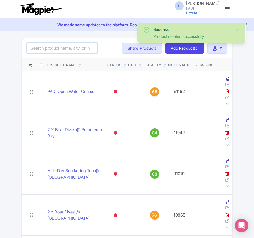
click at [80, 49] on input "search" at bounding box center [62, 48] width 71 height 11
paste input "100608"
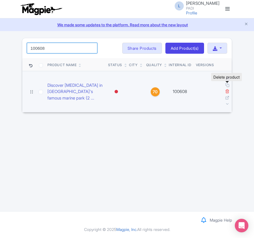
type input "100608"
click at [228, 89] on icon at bounding box center [227, 91] width 4 height 4
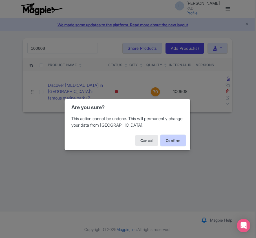
click at [176, 141] on button "Confirm" at bounding box center [173, 140] width 25 height 11
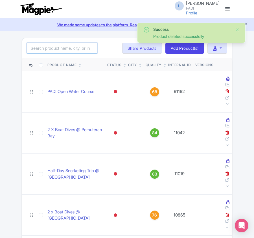
click at [67, 50] on input "search" at bounding box center [62, 48] width 71 height 11
paste input "65475"
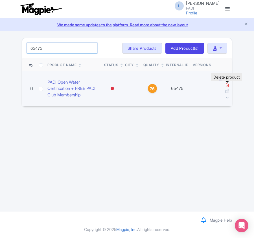
type input "65475"
click at [226, 85] on icon at bounding box center [227, 85] width 4 height 4
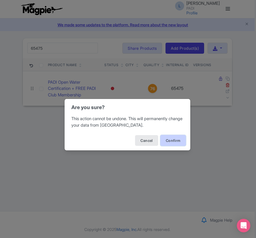
click at [171, 141] on button "Confirm" at bounding box center [173, 140] width 25 height 11
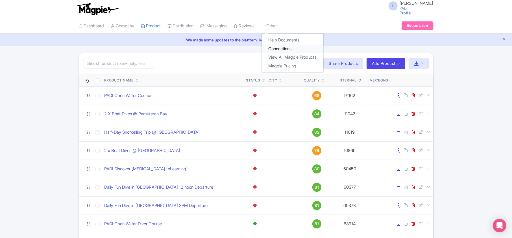
click at [254, 50] on link "Connections" at bounding box center [293, 49] width 62 height 9
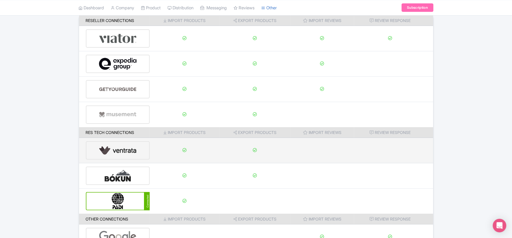
scroll to position [89, 0]
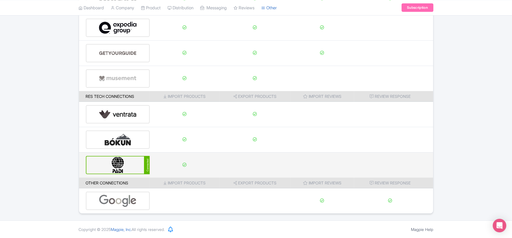
click at [126, 163] on img at bounding box center [118, 165] width 38 height 17
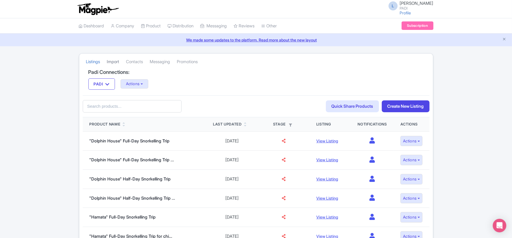
click at [115, 59] on link "Import" at bounding box center [113, 62] width 12 height 16
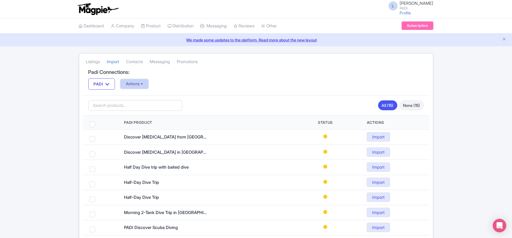
click at [139, 86] on button "Actions" at bounding box center [135, 83] width 28 height 9
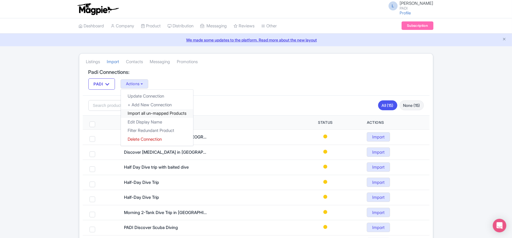
click at [142, 116] on link "Import all un-mapped Products" at bounding box center [157, 113] width 72 height 9
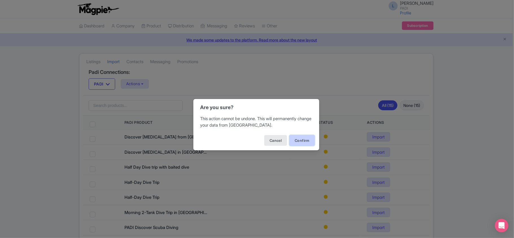
click at [303, 139] on button "Confirm" at bounding box center [301, 140] width 25 height 11
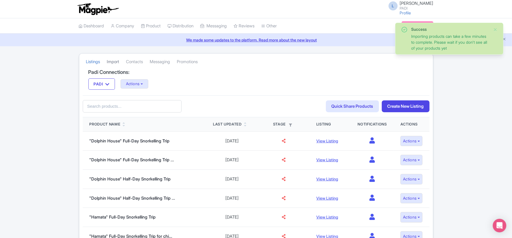
click at [118, 62] on link "Import" at bounding box center [113, 62] width 12 height 16
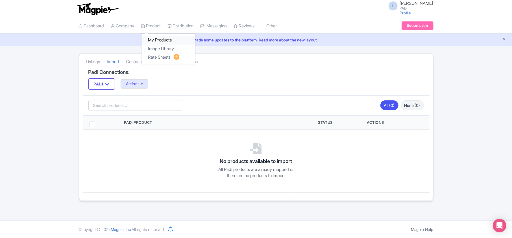
click at [159, 41] on link "My Products" at bounding box center [168, 40] width 54 height 9
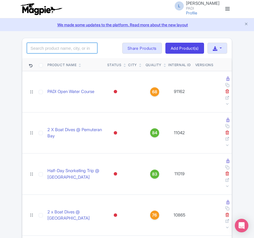
click at [68, 46] on input "search" at bounding box center [62, 48] width 71 height 11
paste input "65846"
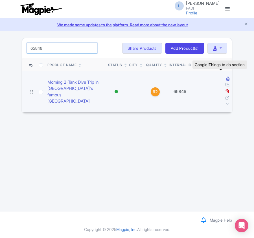
type input "65846"
click at [226, 79] on icon at bounding box center [227, 79] width 3 height 4
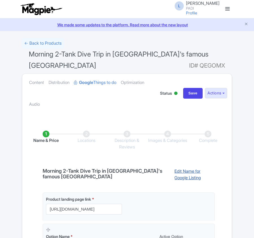
drag, startPoint x: 0, startPoint y: 0, endPoint x: 186, endPoint y: 165, distance: 248.6
click at [186, 168] on link "Edit Name for Google Listing" at bounding box center [192, 175] width 46 height 14
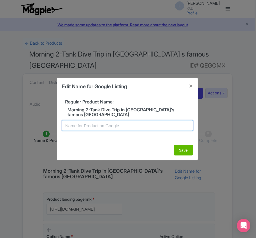
click at [118, 127] on input "text" at bounding box center [128, 125] width 132 height 11
paste input "Explore Cozumel's famous Marine Park – 2-Tank morning Dives for Certified Divers"
type input "Explore Cozumel's famous Marine Park – 2-Tank morning Dives for Certified Divers"
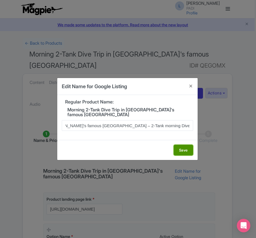
click at [183, 149] on button "Save" at bounding box center [183, 150] width 19 height 11
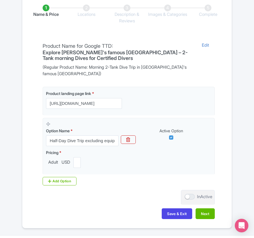
scroll to position [149, 0]
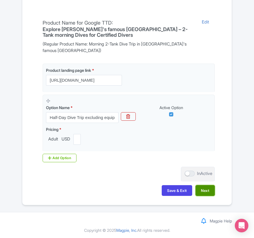
click at [207, 190] on button "Next" at bounding box center [205, 190] width 19 height 11
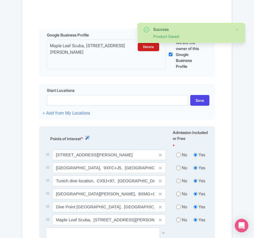
click at [179, 153] on input "radio" at bounding box center [178, 155] width 5 height 6
radio input "true"
click at [178, 167] on input "radio" at bounding box center [178, 168] width 5 height 6
radio input "true"
click at [179, 179] on input "radio" at bounding box center [178, 181] width 5 height 6
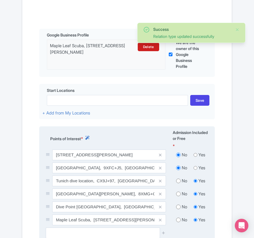
radio input "true"
click at [178, 193] on input "radio" at bounding box center [178, 194] width 5 height 6
radio input "true"
click at [179, 208] on input "radio" at bounding box center [178, 207] width 5 height 6
radio input "true"
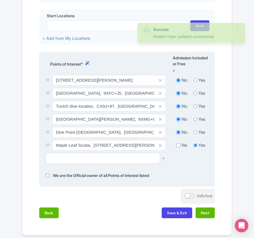
scroll to position [224, 0]
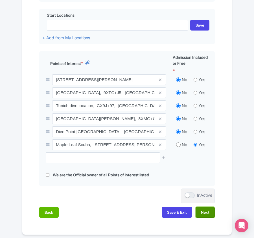
click at [200, 213] on button "Next" at bounding box center [205, 212] width 19 height 11
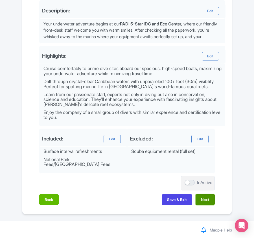
click at [204, 195] on button "Next" at bounding box center [205, 199] width 19 height 11
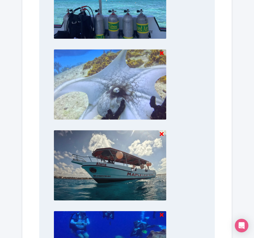
scroll to position [921, 0]
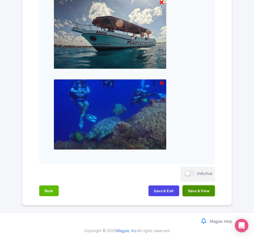
click at [203, 189] on button "Save & View" at bounding box center [199, 190] width 32 height 11
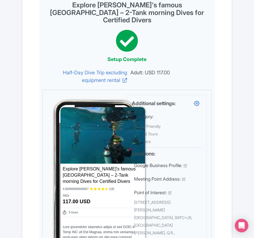
scroll to position [0, 0]
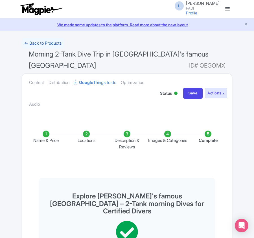
click at [44, 43] on link "← Back to Products" at bounding box center [43, 43] width 42 height 11
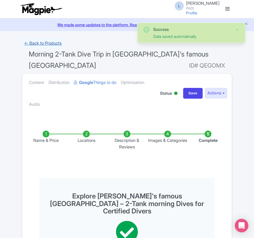
click at [37, 44] on link "← Back to Products" at bounding box center [43, 43] width 42 height 11
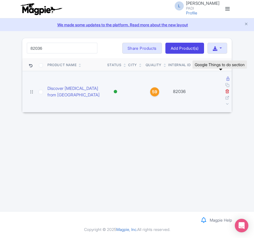
type input "82036"
click at [226, 80] on icon at bounding box center [227, 79] width 3 height 4
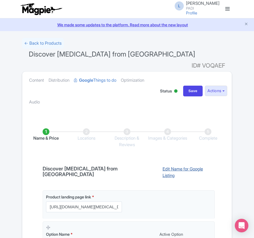
click at [169, 166] on link "Edit Name for Google Listing" at bounding box center [186, 173] width 58 height 14
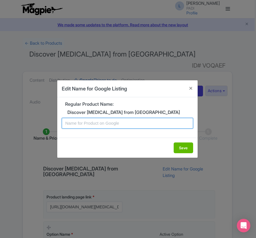
click at [134, 125] on input "text" at bounding box center [128, 123] width 132 height 11
paste input "Cozumel Scuba Discovery – Beginner-Friendly Introductory Experience at [GEOGRAP…"
type input "Cozumel Scuba Discovery – Beginner-Friendly Introductory Experience at Tikila B…"
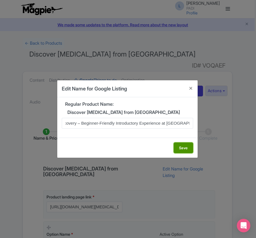
click at [182, 147] on button "Save" at bounding box center [183, 147] width 19 height 11
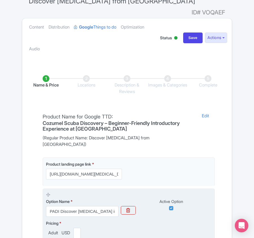
scroll to position [134, 0]
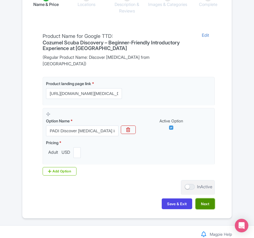
click at [204, 198] on button "Next" at bounding box center [205, 203] width 19 height 11
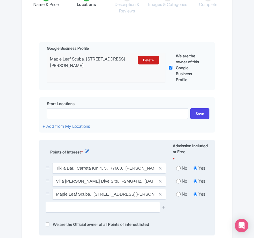
click at [177, 165] on input "radio" at bounding box center [178, 168] width 5 height 6
radio input "true"
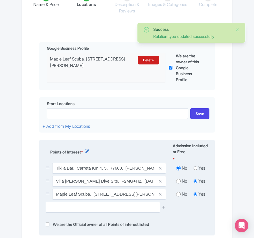
click at [179, 178] on input "radio" at bounding box center [178, 181] width 5 height 6
radio input "true"
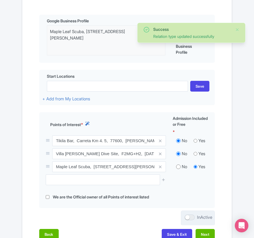
scroll to position [206, 0]
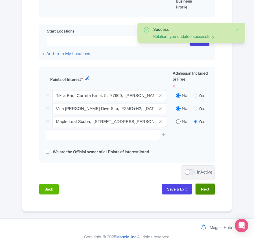
click at [206, 184] on button "Next" at bounding box center [205, 189] width 19 height 11
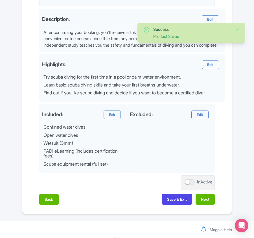
scroll to position [216, 0]
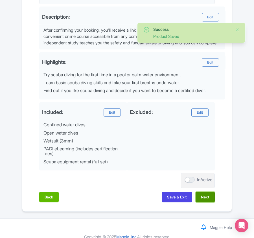
click at [205, 191] on button "Next" at bounding box center [205, 196] width 19 height 11
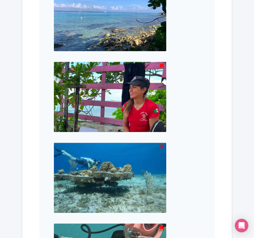
scroll to position [1161, 0]
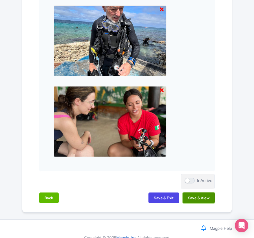
click at [203, 192] on button "Save & View" at bounding box center [199, 197] width 32 height 11
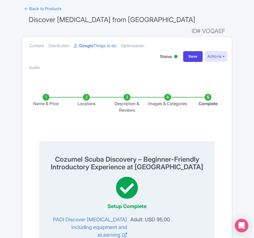
scroll to position [0, 0]
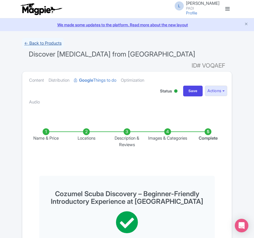
click at [41, 40] on link "← Back to Products" at bounding box center [43, 43] width 42 height 11
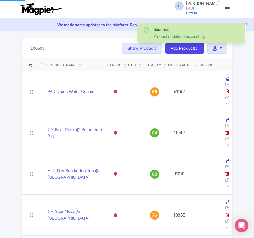
type input "100608"
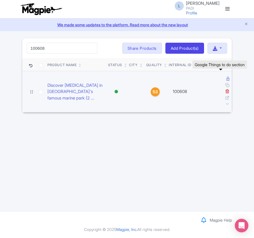
click at [226, 80] on icon at bounding box center [227, 79] width 3 height 4
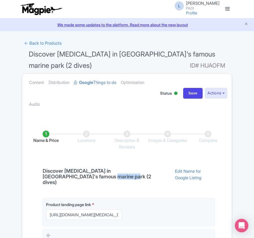
drag, startPoint x: 74, startPoint y: 177, endPoint x: 97, endPoint y: 177, distance: 22.9
click at [97, 177] on h4 "Discover Scuba Diving in Cozumel's famous marine park (2 dives)" at bounding box center [104, 176] width 130 height 17
copy h4 "(2 dives)"
click at [174, 174] on link "Edit Name for Google Listing" at bounding box center [191, 178] width 45 height 20
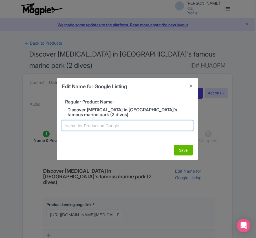
click at [139, 125] on input "text" at bounding box center [128, 125] width 132 height 11
paste input "Cozumel Marine Park Discovery Dive – Fun and Easy Scuba Experience for Beginner…"
type input "Cozumel Marine Park Discovery Dive – Fun and Easy Scuba Experience for Beginner…"
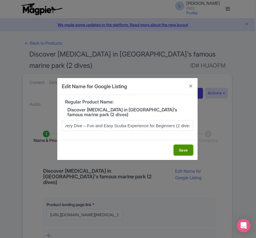
click at [180, 150] on button "Save" at bounding box center [183, 150] width 19 height 11
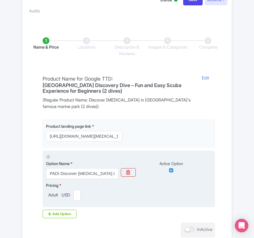
scroll to position [151, 0]
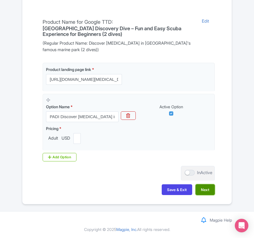
click at [203, 191] on button "Next" at bounding box center [205, 189] width 19 height 11
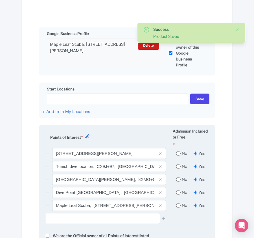
click at [180, 155] on input "radio" at bounding box center [178, 154] width 5 height 6
radio input "true"
click at [180, 169] on input "radio" at bounding box center [178, 166] width 5 height 6
radio input "true"
click at [180, 181] on div "No" at bounding box center [182, 179] width 18 height 6
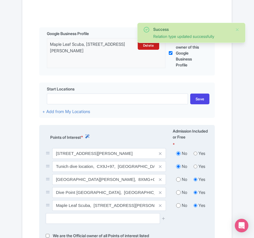
click at [177, 182] on input "radio" at bounding box center [178, 179] width 5 height 6
radio input "true"
click at [177, 195] on input "radio" at bounding box center [178, 192] width 5 height 6
radio input "true"
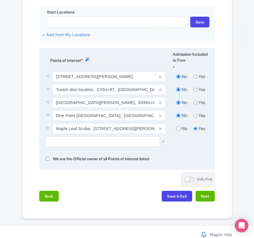
scroll to position [243, 0]
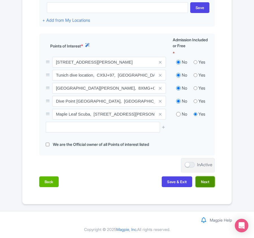
click at [204, 183] on button "Next" at bounding box center [205, 181] width 19 height 11
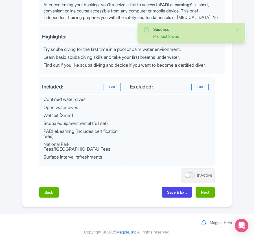
scroll to position [243, 0]
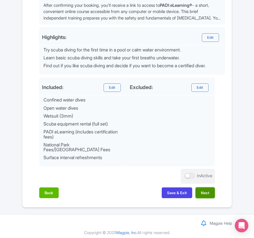
click at [203, 190] on button "Next" at bounding box center [205, 192] width 19 height 11
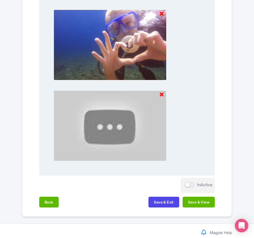
scroll to position [1011, 0]
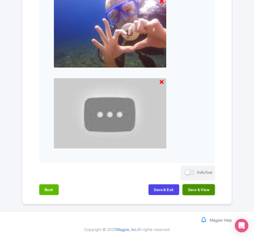
click at [202, 189] on button "Save & View" at bounding box center [199, 189] width 32 height 11
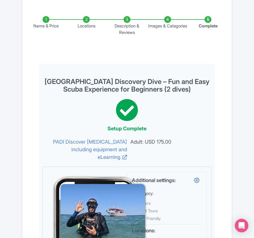
scroll to position [0, 0]
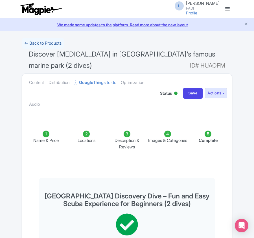
click at [30, 43] on link "← Back to Products" at bounding box center [43, 43] width 42 height 11
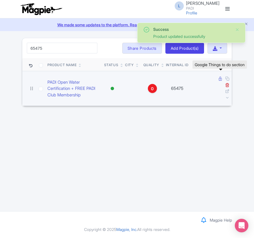
type input "65475"
click at [219, 79] on icon at bounding box center [220, 79] width 3 height 4
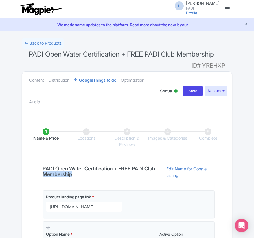
drag, startPoint x: 56, startPoint y: 176, endPoint x: 86, endPoint y: 176, distance: 29.4
click at [86, 176] on h4 "PADI Open Water Certification + FREE PADI Club Membership" at bounding box center [99, 171] width 121 height 11
copy h4 "Membership"
click at [192, 169] on link "Edit Name for Google Listing" at bounding box center [188, 173] width 54 height 14
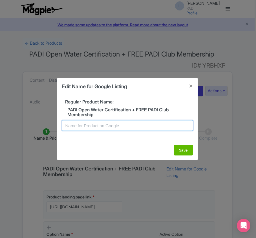
click at [115, 129] on input "text" at bounding box center [128, 125] width 132 height 11
paste input "Dive into Cozumel – PADI Open Water Certification for Beginners + Free PADI Clu…"
type input "Dive into Cozumel – PADI Open Water Certification for Beginners + Free PADI Clu…"
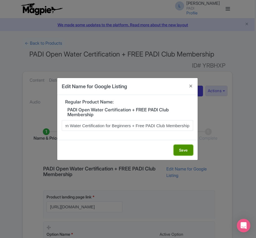
click at [185, 152] on button "Save" at bounding box center [183, 150] width 19 height 11
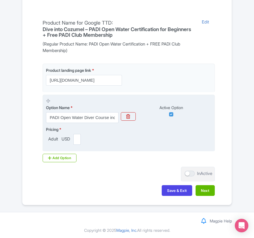
scroll to position [149, 0]
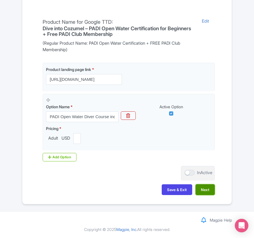
click at [206, 188] on button "Next" at bounding box center [205, 189] width 19 height 11
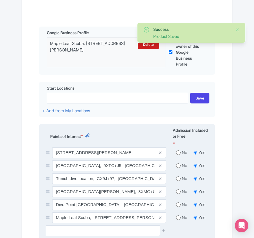
click at [177, 152] on input "radio" at bounding box center [178, 153] width 5 height 6
radio input "true"
click at [178, 167] on input "radio" at bounding box center [178, 166] width 5 height 6
radio input "true"
click at [178, 181] on input "radio" at bounding box center [178, 179] width 5 height 6
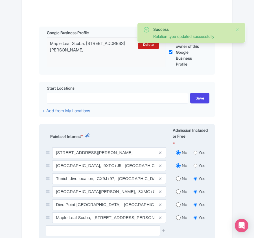
radio input "true"
drag, startPoint x: 177, startPoint y: 193, endPoint x: 178, endPoint y: 199, distance: 6.7
click at [177, 193] on input "radio" at bounding box center [178, 192] width 5 height 6
radio input "true"
click at [176, 206] on input "radio" at bounding box center [178, 205] width 5 height 6
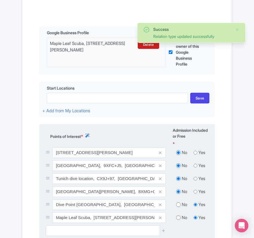
radio input "true"
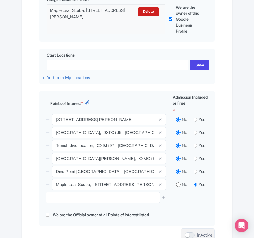
scroll to position [254, 0]
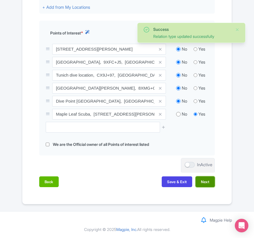
click at [211, 181] on button "Next" at bounding box center [205, 181] width 19 height 11
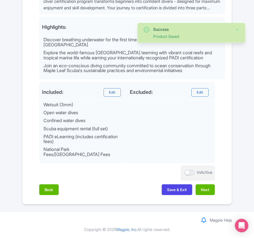
scroll to position [248, 0]
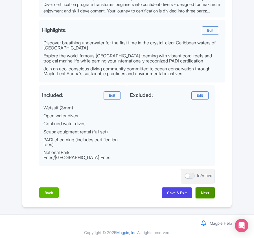
click at [209, 189] on button "Next" at bounding box center [205, 192] width 19 height 11
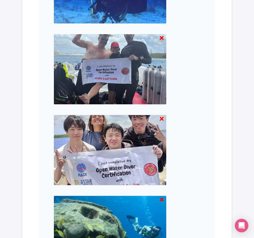
scroll to position [1089, 0]
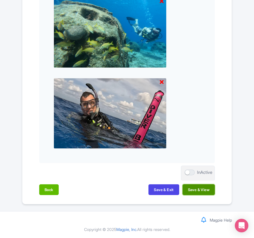
click at [209, 189] on button "Save & View" at bounding box center [199, 189] width 32 height 11
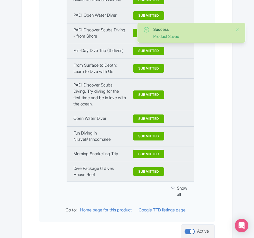
scroll to position [859, 0]
